Goal: Task Accomplishment & Management: Use online tool/utility

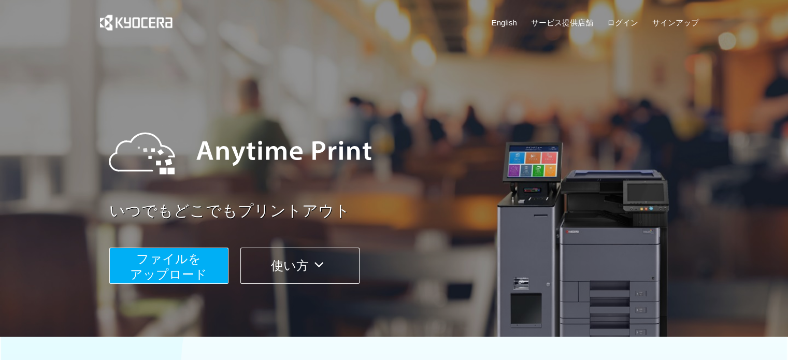
click at [166, 277] on span "ファイルを ​​アップロード" at bounding box center [168, 267] width 77 height 30
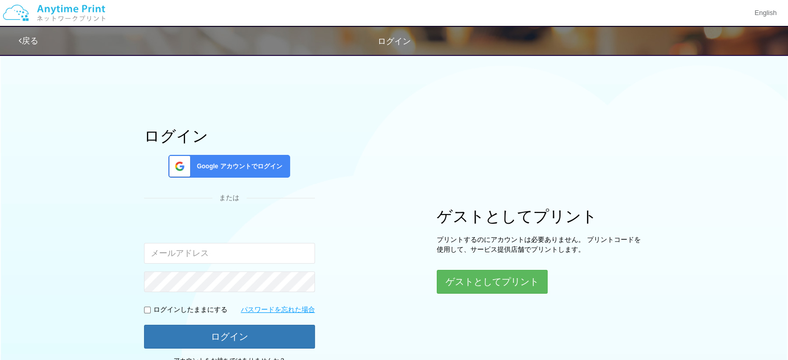
click at [430, 271] on div "ログイン Google アカウントでログイン または 入力されたメールアドレスまたはパスワードが正しくありません。 ログインしたままにする パスワードを忘れた…" at bounding box center [394, 212] width 622 height 326
click at [443, 269] on div "ゲストとしてプリント プリントするのにアカウントは必要ありません。 プリントコードを使用して、サービス提供店舗でプリントします。 ゲストとしてプリント" at bounding box center [540, 251] width 207 height 86
click at [494, 273] on button "ゲストとしてプリント" at bounding box center [492, 281] width 110 height 23
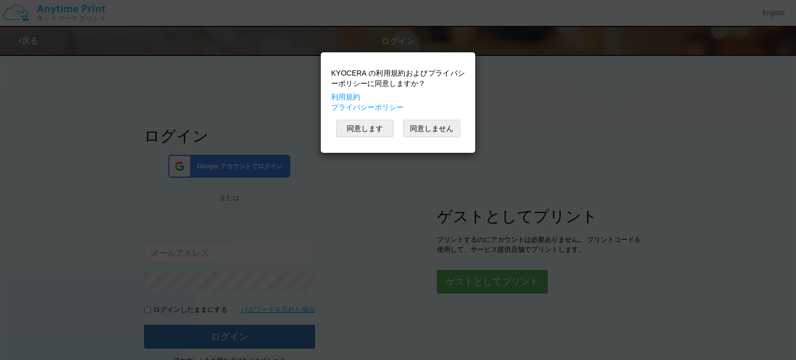
click at [381, 147] on div "KYOCERA の利用規約およびプライバシーポリシーに同意しますか？ 利用規約 プライバシーポリシー 同意します 同意しません" at bounding box center [398, 102] width 144 height 90
click at [381, 132] on button "同意します" at bounding box center [364, 129] width 57 height 18
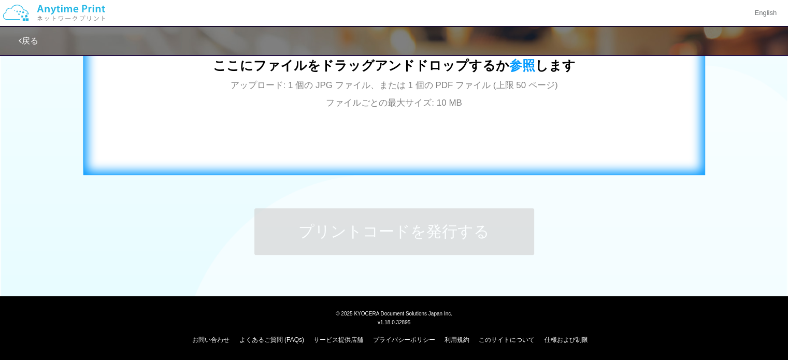
scroll to position [324, 0]
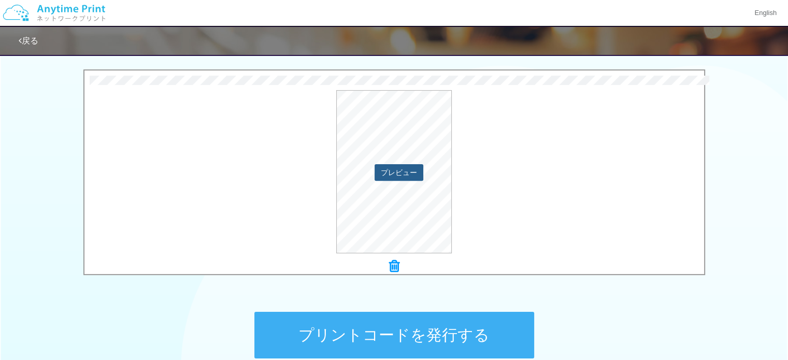
click at [379, 170] on button "プレビュー" at bounding box center [398, 172] width 49 height 17
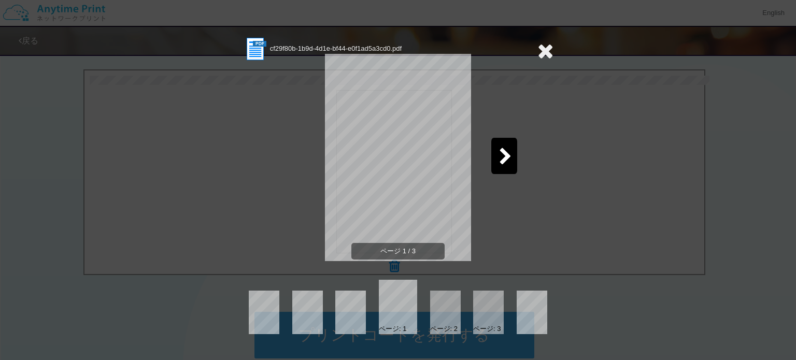
click at [499, 145] on div at bounding box center [504, 156] width 26 height 36
click at [502, 168] on div at bounding box center [504, 156] width 26 height 36
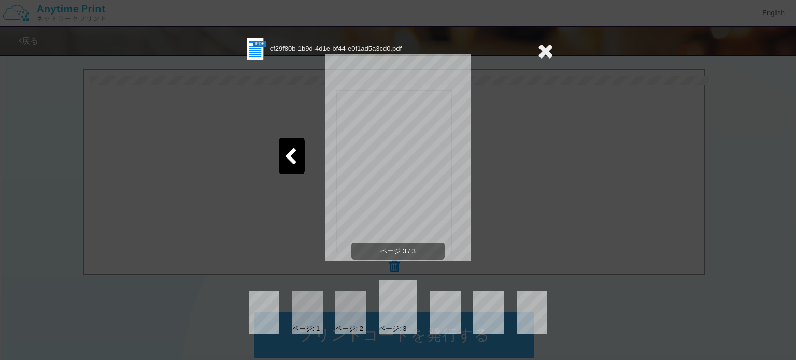
click at [547, 55] on icon at bounding box center [545, 50] width 16 height 21
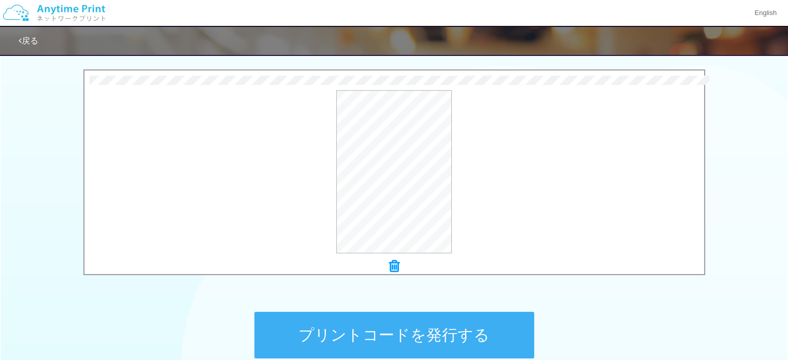
click at [421, 337] on button "プリントコードを発行する" at bounding box center [394, 335] width 280 height 47
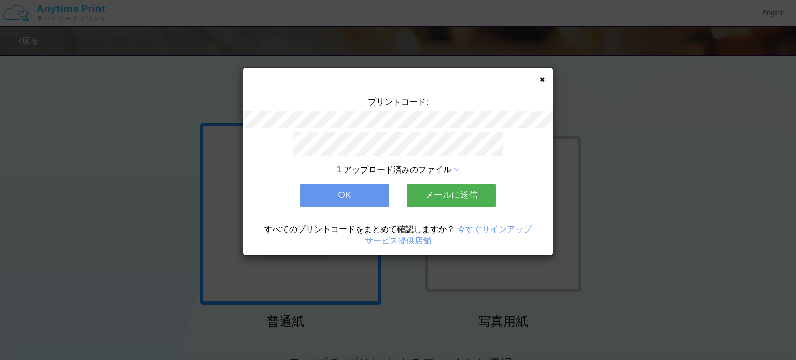
click at [358, 193] on button "OK" at bounding box center [344, 195] width 89 height 23
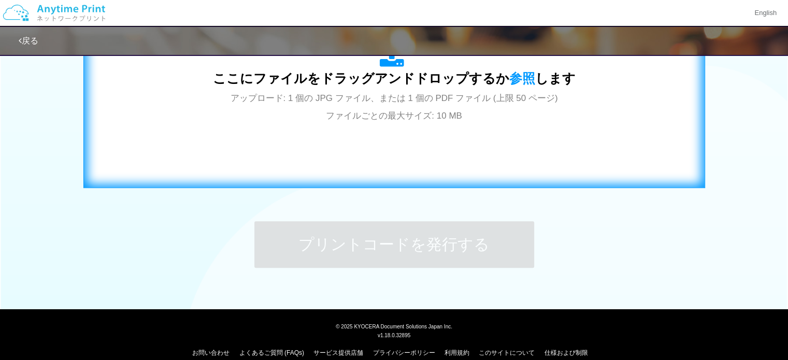
scroll to position [427, 0]
